Goal: Complete application form: Complete application form

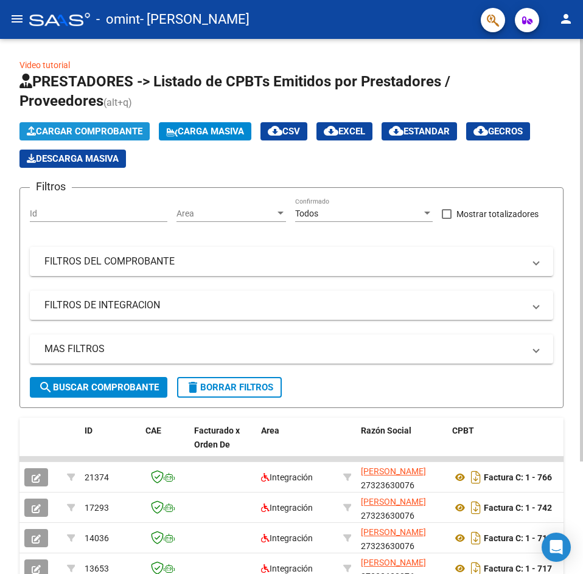
click at [110, 128] on span "Cargar Comprobante" at bounding box center [85, 131] width 116 height 11
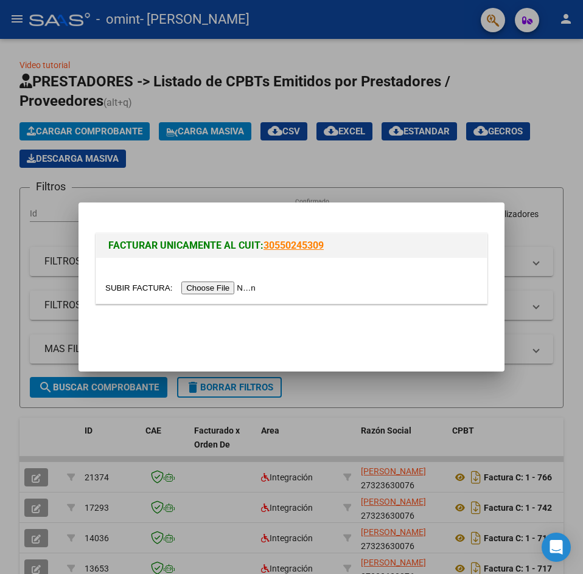
click at [220, 293] on input "file" at bounding box center [182, 288] width 154 height 13
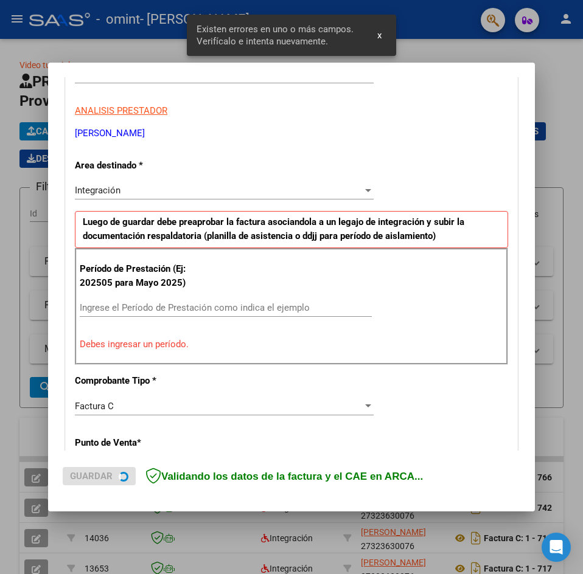
scroll to position [214, 0]
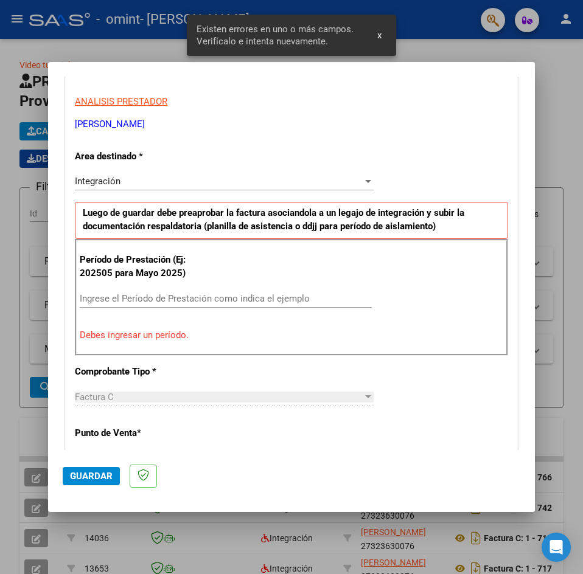
click at [159, 173] on div "Integración Seleccionar Area" at bounding box center [224, 181] width 299 height 18
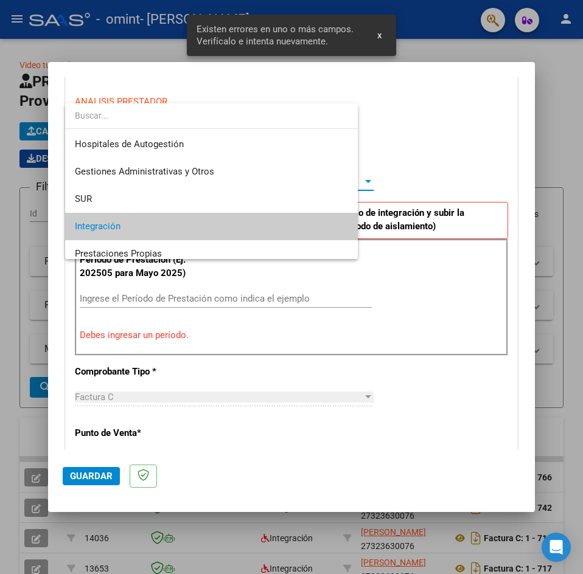
scroll to position [46, 0]
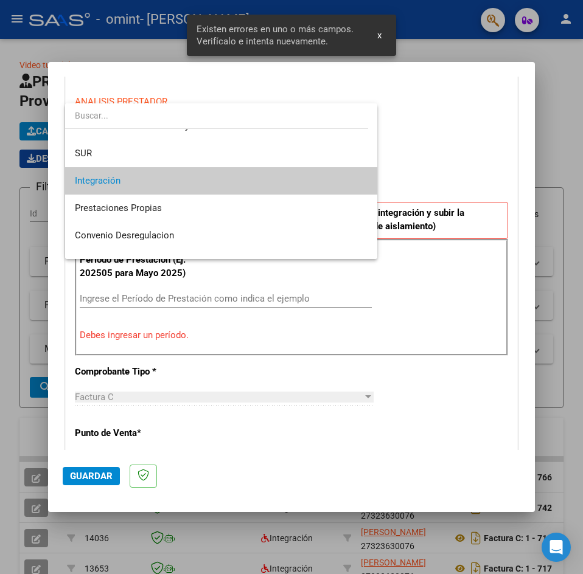
click at [159, 173] on span "Integración" at bounding box center [221, 180] width 293 height 27
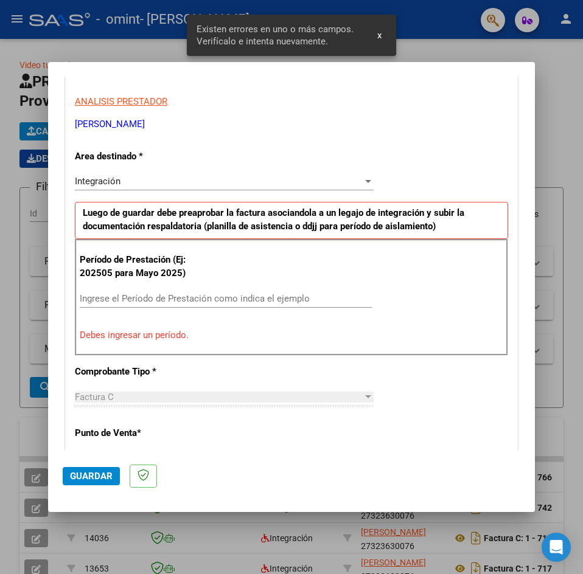
click at [170, 304] on div "Ingrese el Período de Prestación como indica el ejemplo" at bounding box center [226, 299] width 292 height 18
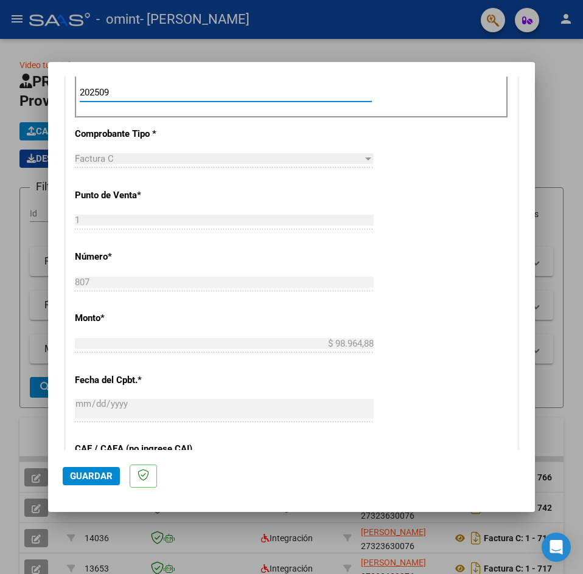
scroll to position [518, 0]
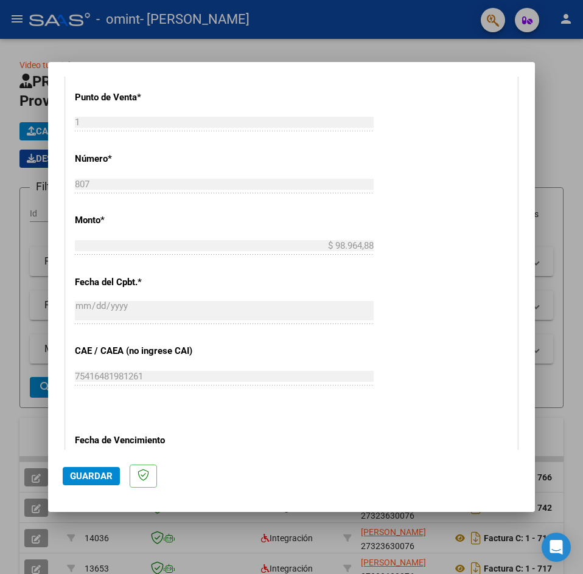
type input "202509"
click at [72, 476] on span "Guardar" at bounding box center [91, 476] width 43 height 11
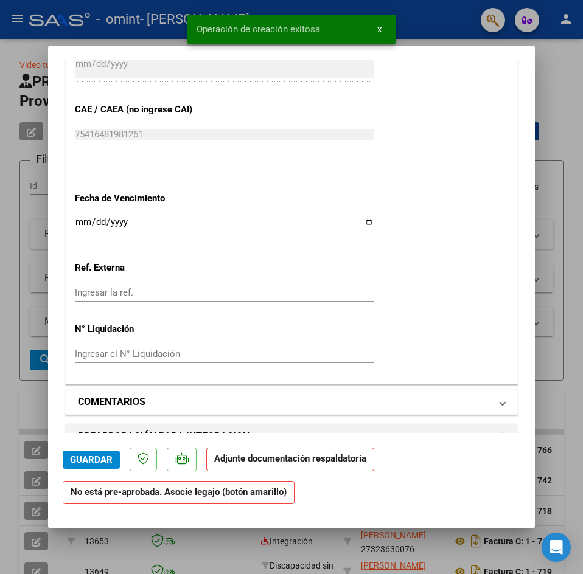
scroll to position [1105, 0]
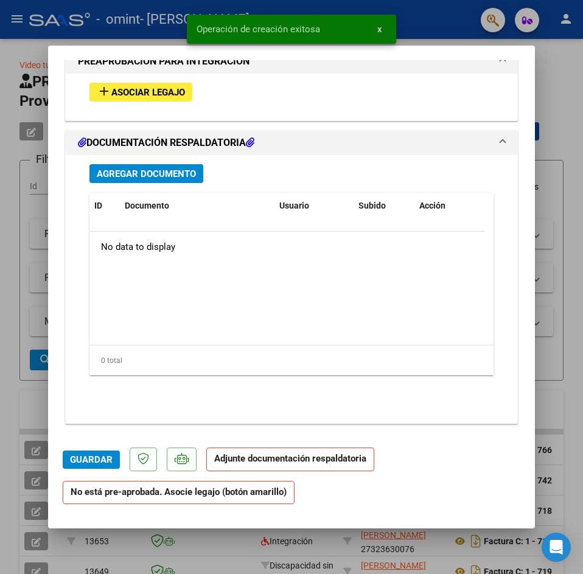
click at [143, 103] on div "add Asociar Legajo" at bounding box center [291, 92] width 422 height 37
click at [145, 87] on span "Asociar Legajo" at bounding box center [148, 92] width 74 height 11
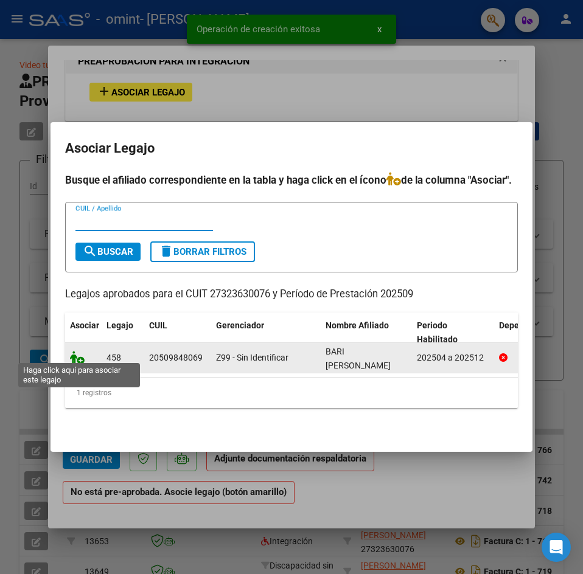
click at [81, 351] on icon at bounding box center [77, 357] width 15 height 13
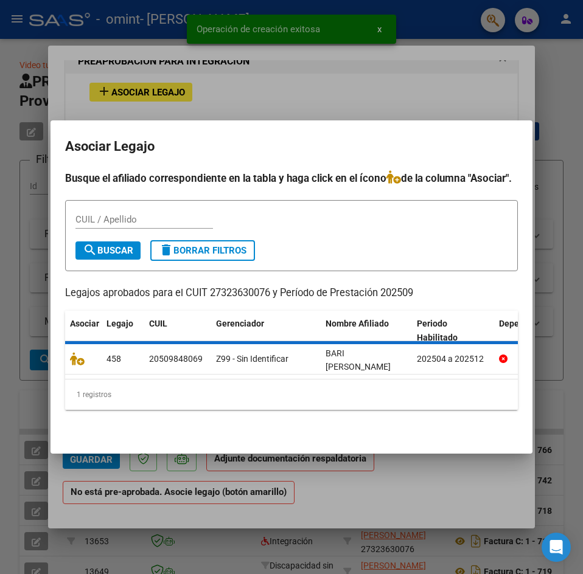
scroll to position [1137, 0]
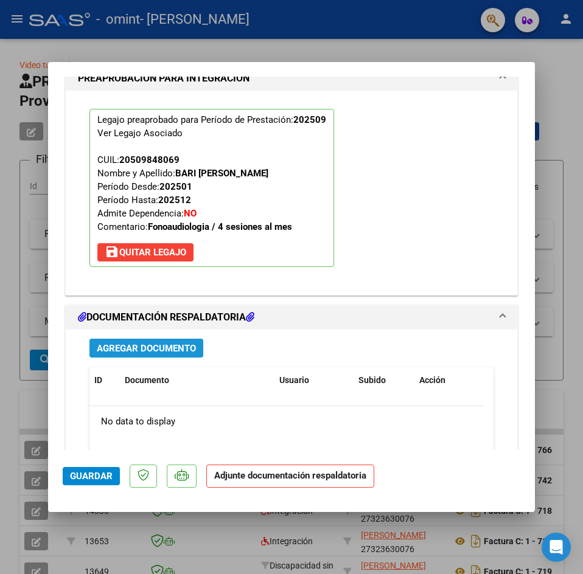
click at [158, 353] on span "Agregar Documento" at bounding box center [146, 348] width 99 height 11
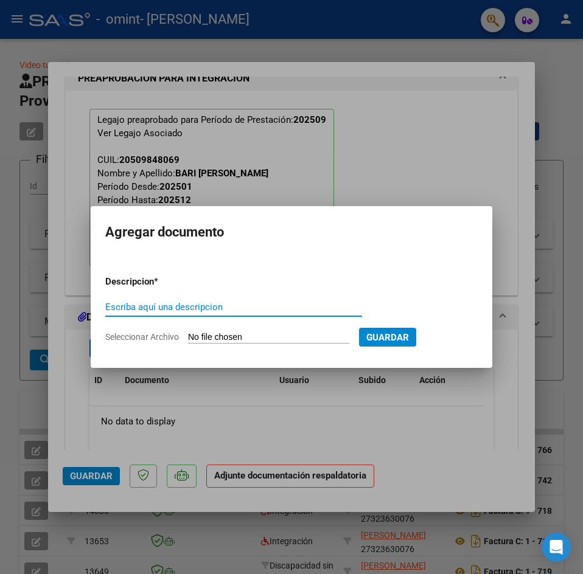
click at [203, 308] on input "Escriba aquí una descripcion" at bounding box center [233, 307] width 257 height 11
type input "PLANILLA DE ASISTENCIA"
click at [237, 333] on input "Seleccionar Archivo" at bounding box center [268, 338] width 161 height 12
type input "C:\fakepath\planilla septiembre [GEOGRAPHIC_DATA][PERSON_NAME] .pdf"
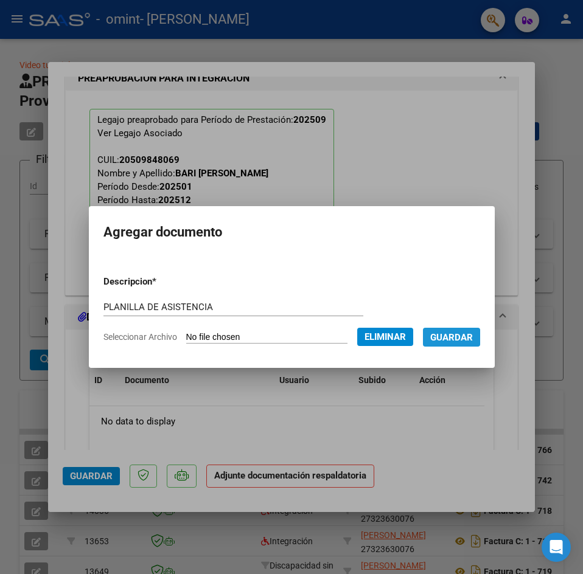
click at [458, 337] on span "Guardar" at bounding box center [451, 337] width 43 height 11
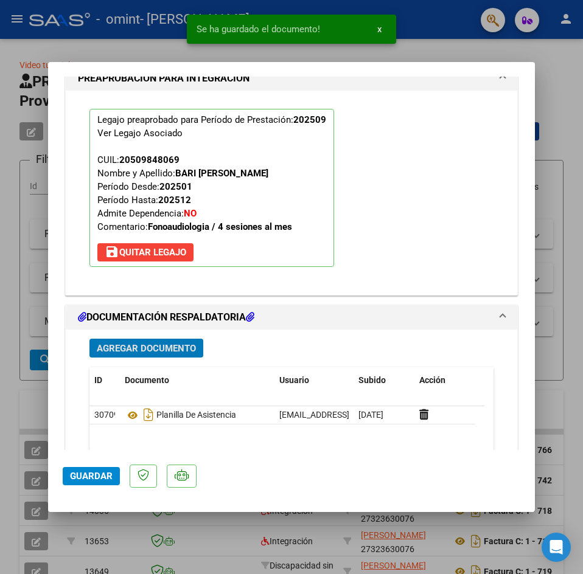
click at [96, 479] on span "Guardar" at bounding box center [91, 476] width 43 height 11
click at [85, 475] on span "Guardar" at bounding box center [91, 476] width 43 height 11
click at [548, 72] on div at bounding box center [291, 287] width 583 height 574
type input "$ 0,00"
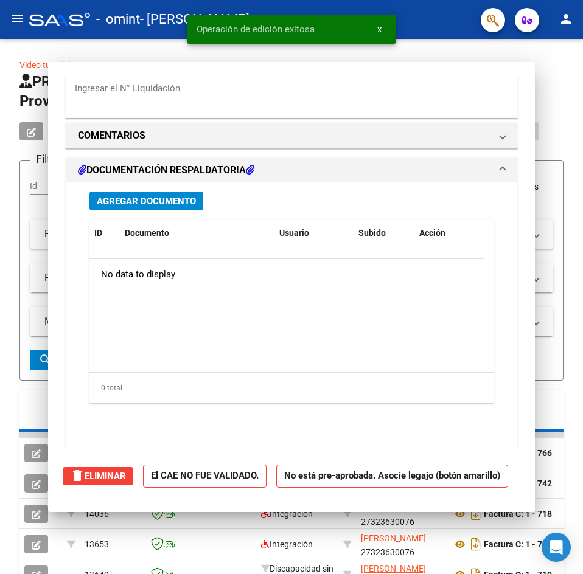
scroll to position [991, 0]
